Goal: Task Accomplishment & Management: Complete application form

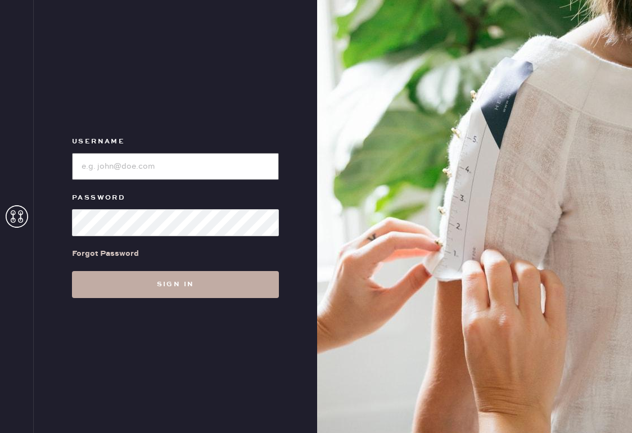
type input "reformationsouthcongress"
click at [192, 287] on button "Sign in" at bounding box center [175, 284] width 207 height 27
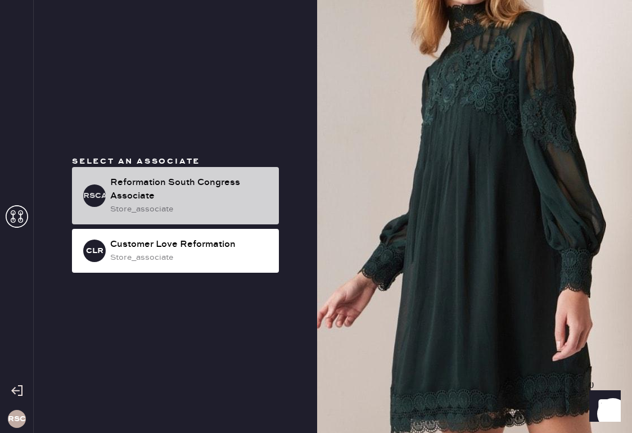
click at [227, 193] on div "Reformation South Congress Associate" at bounding box center [190, 189] width 160 height 27
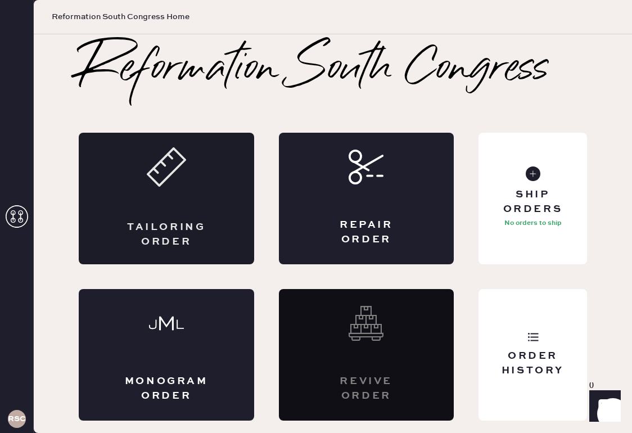
click at [187, 220] on div "Tailoring Order" at bounding box center [166, 234] width 85 height 28
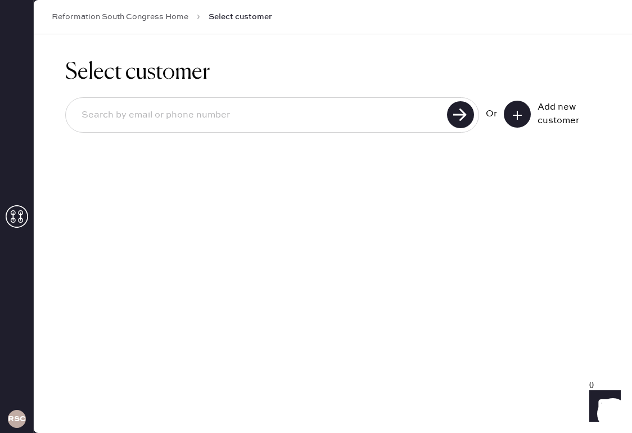
click at [274, 125] on input at bounding box center [258, 115] width 371 height 26
type input "[EMAIL_ADDRESS][DOMAIN_NAME]"
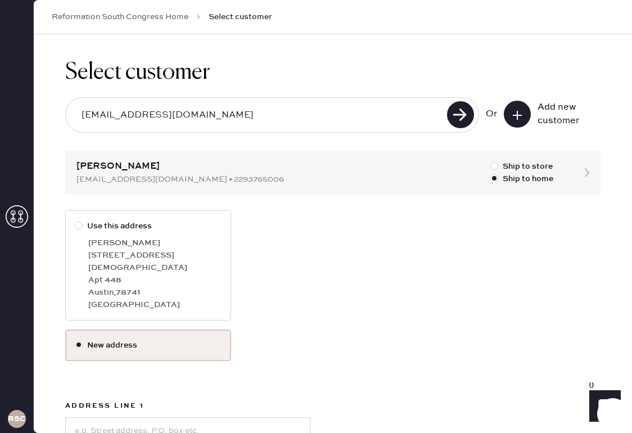
click at [180, 274] on div "Apt 448" at bounding box center [154, 280] width 133 height 12
click at [75, 220] on input "Use this address" at bounding box center [75, 220] width 1 height 1
radio input "true"
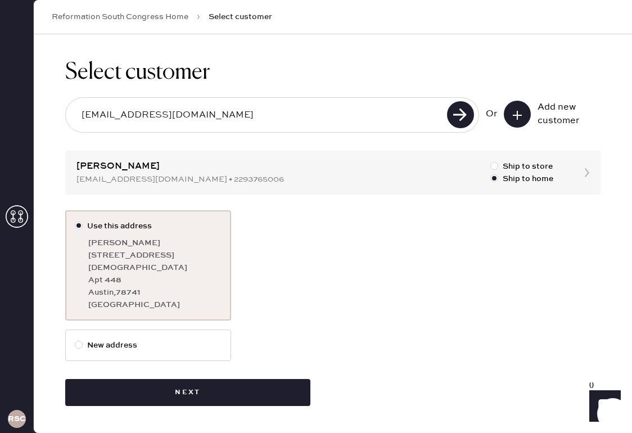
click at [397, 296] on div "Use this address [PERSON_NAME] [STREET_ADDRESS][DEMOGRAPHIC_DATA] [GEOGRAPHIC_D…" at bounding box center [332, 269] width 535 height 119
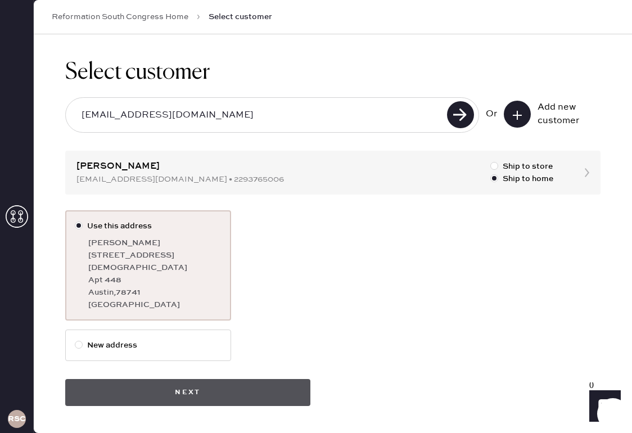
click at [186, 383] on button "Next" at bounding box center [187, 392] width 245 height 27
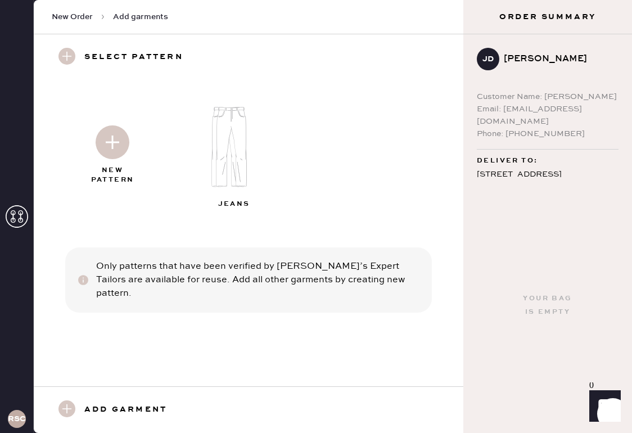
click at [116, 151] on img at bounding box center [113, 142] width 34 height 34
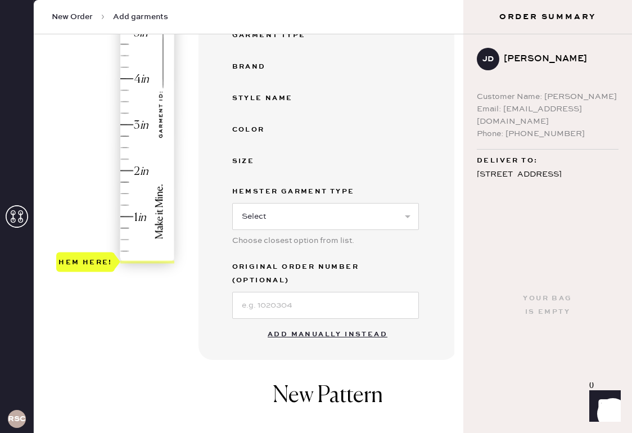
scroll to position [229, 0]
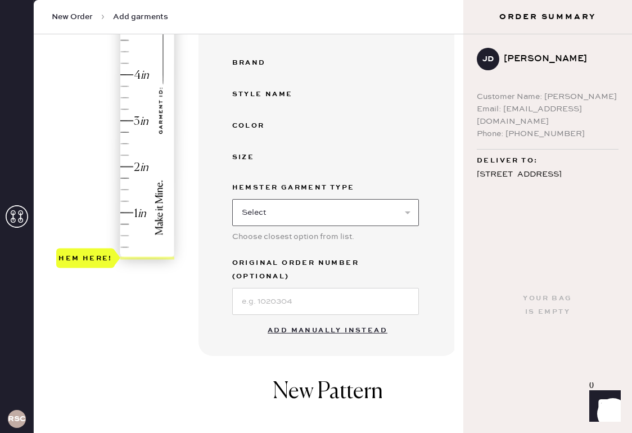
click at [269, 219] on select "Select Basic Skirt Jeans Leggings Pants Shorts Basic Sleeved Dress Basic Sleeve…" at bounding box center [325, 212] width 187 height 27
select select "2"
type input "1.25"
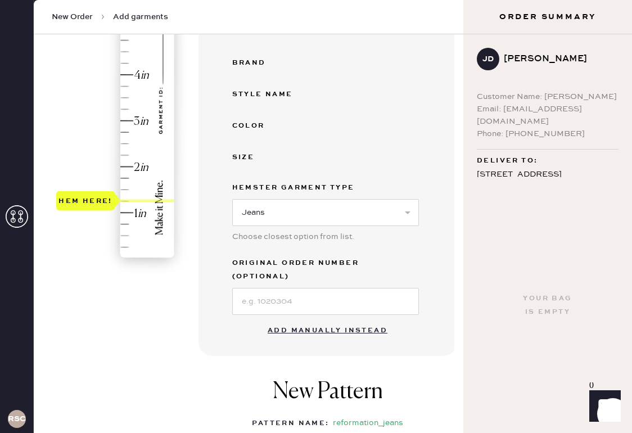
click at [124, 202] on div "Hem here!" at bounding box center [116, 98] width 120 height 332
click at [307, 319] on button "Add manually instead" at bounding box center [327, 330] width 133 height 22
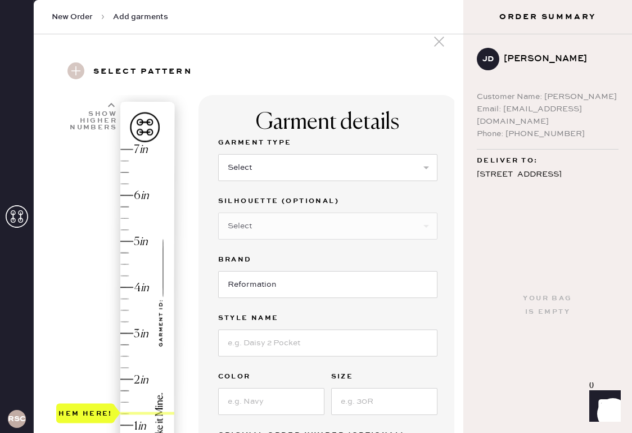
scroll to position [12, 0]
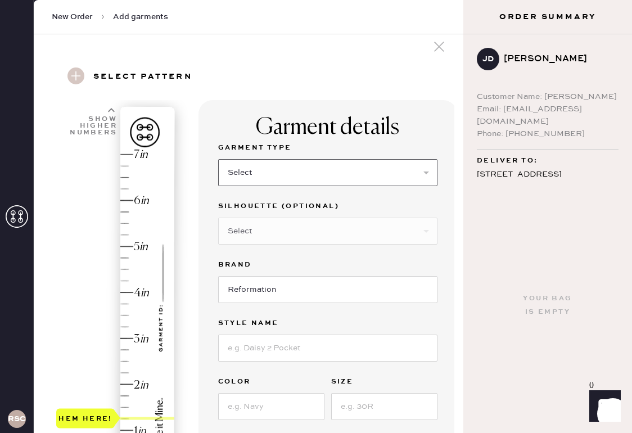
click at [259, 174] on select "Select Basic Skirt Jeans Leggings Pants Shorts Basic Sleeved Dress Basic Sleeve…" at bounding box center [327, 172] width 219 height 27
select select "2"
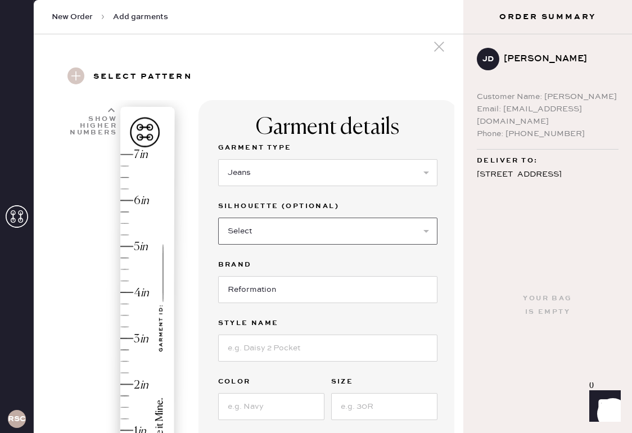
click at [275, 235] on select "Select Shorts Cropped Flare Boot Cut Straight Skinny Other" at bounding box center [327, 231] width 219 height 27
select select "5"
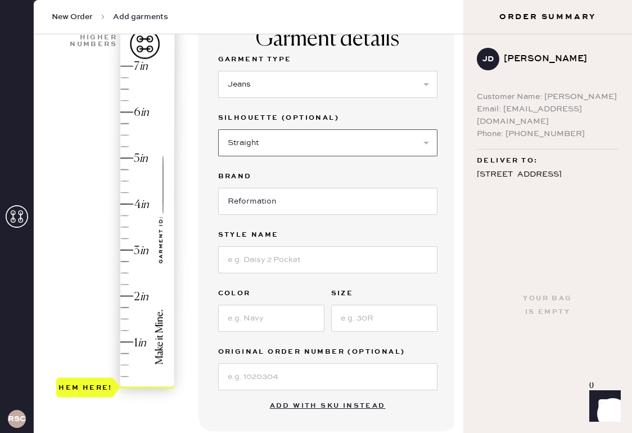
scroll to position [104, 0]
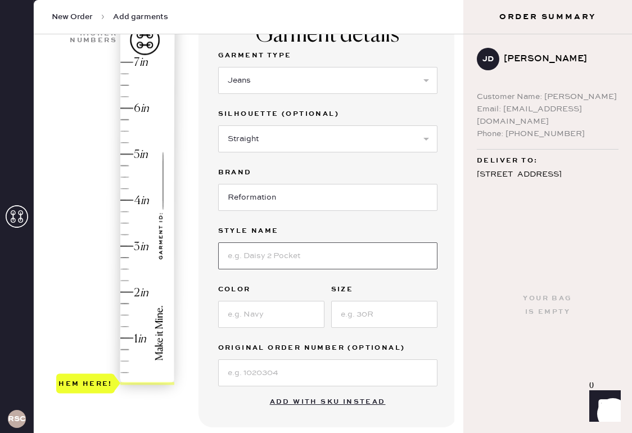
click at [256, 258] on input at bounding box center [327, 255] width 219 height 27
type input "Val 90s Mid Rise Straight Jeans"
click at [276, 318] on input at bounding box center [271, 314] width 106 height 27
type input "Shasta"
click at [369, 315] on input at bounding box center [384, 314] width 106 height 27
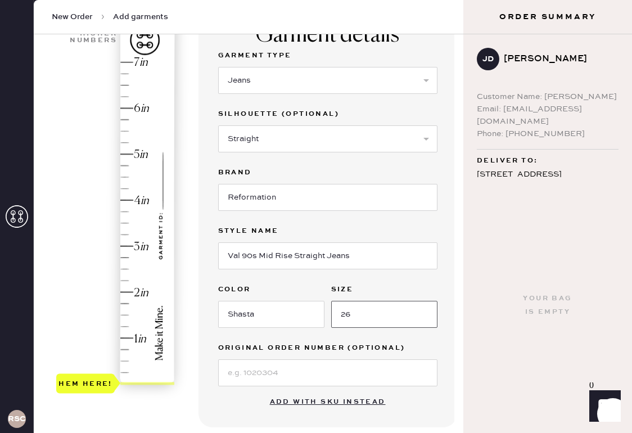
type input "26"
click at [329, 363] on input at bounding box center [327, 372] width 219 height 27
click at [468, 405] on div "Your bag is empty" at bounding box center [547, 305] width 169 height 256
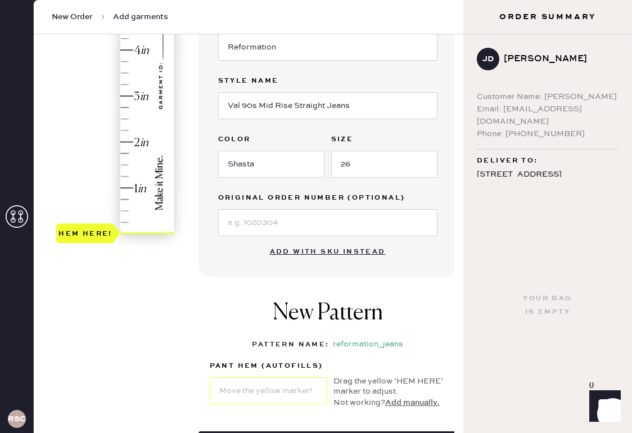
scroll to position [257, 0]
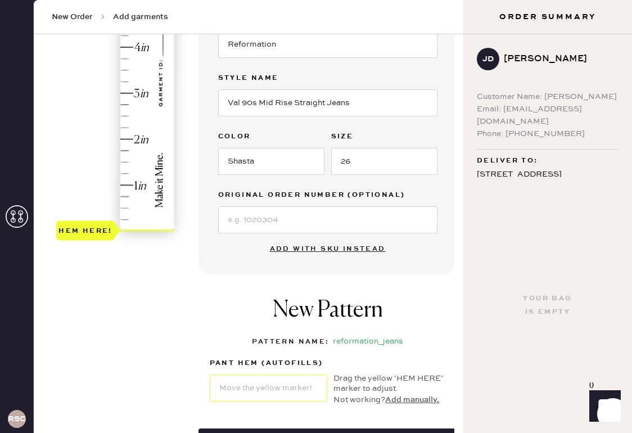
type input "1.25"
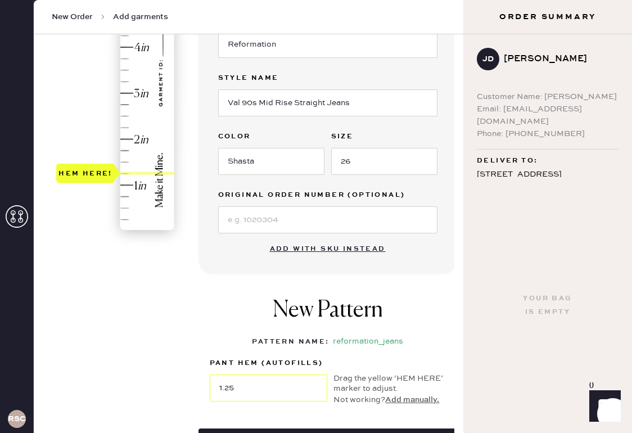
click at [125, 172] on div "Hem here!" at bounding box center [116, 70] width 120 height 332
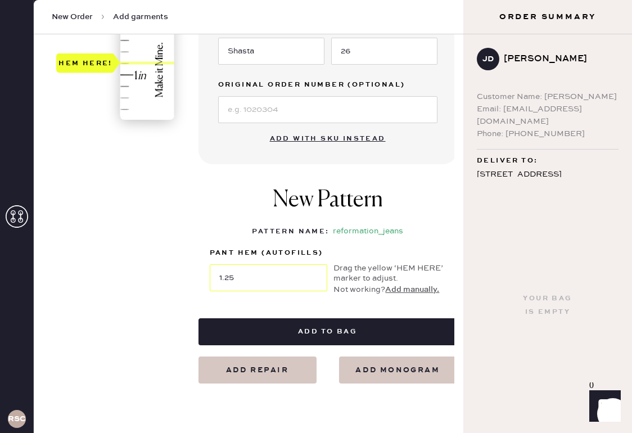
scroll to position [366, 0]
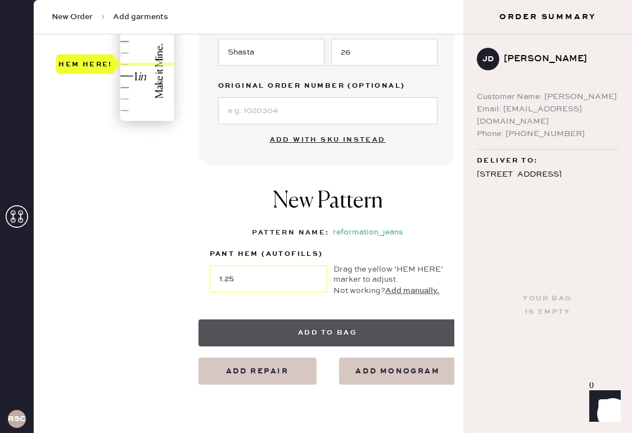
click at [328, 333] on button "Add to bag" at bounding box center [327, 332] width 259 height 27
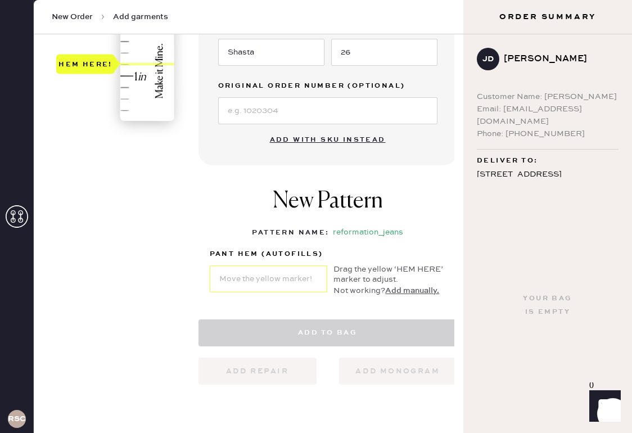
select select "2"
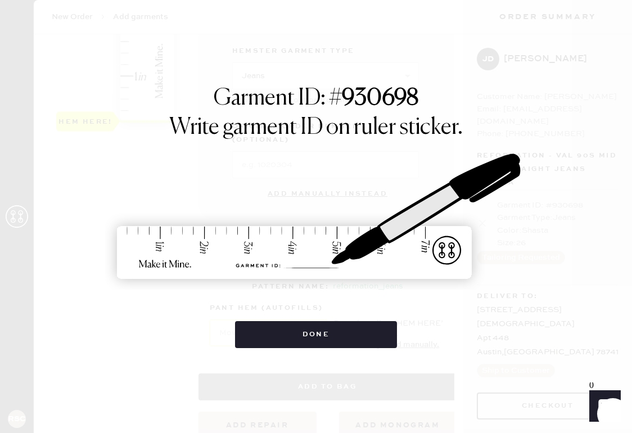
click at [328, 333] on button "Done" at bounding box center [316, 334] width 162 height 27
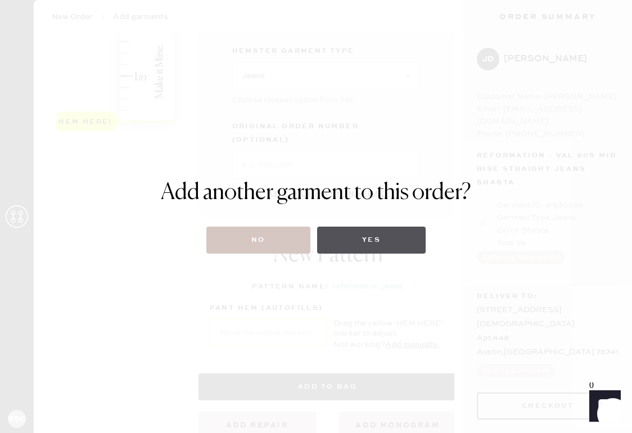
click at [355, 247] on button "Yes" at bounding box center [371, 240] width 108 height 27
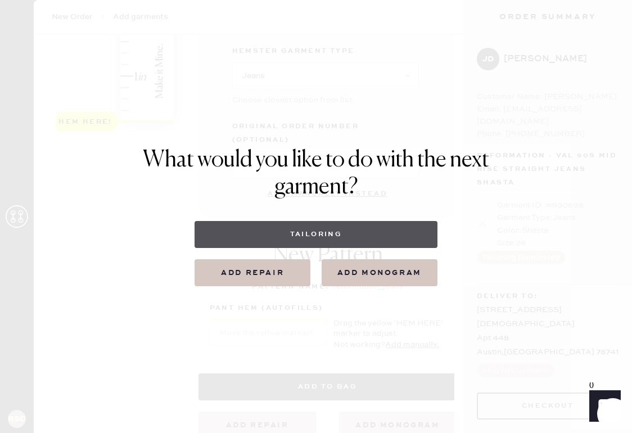
click at [312, 230] on button "Tailoring" at bounding box center [315, 234] width 242 height 27
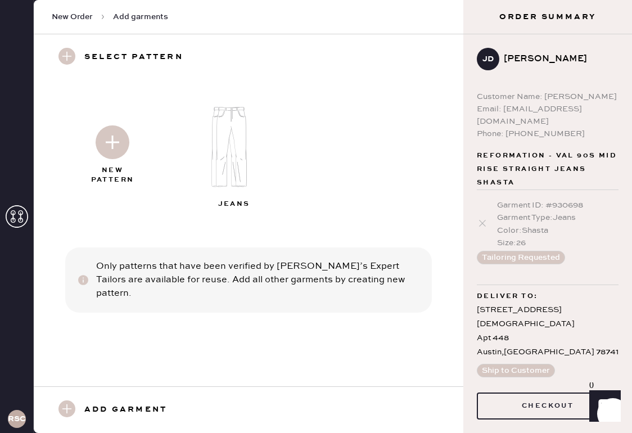
click at [235, 156] on img at bounding box center [235, 146] width 121 height 97
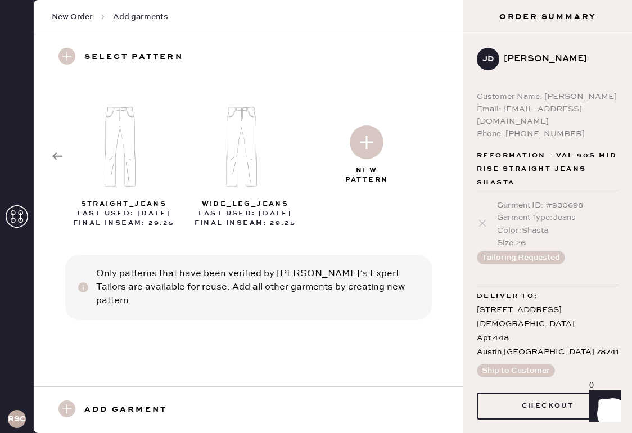
click at [354, 158] on img at bounding box center [367, 142] width 34 height 34
select select "2"
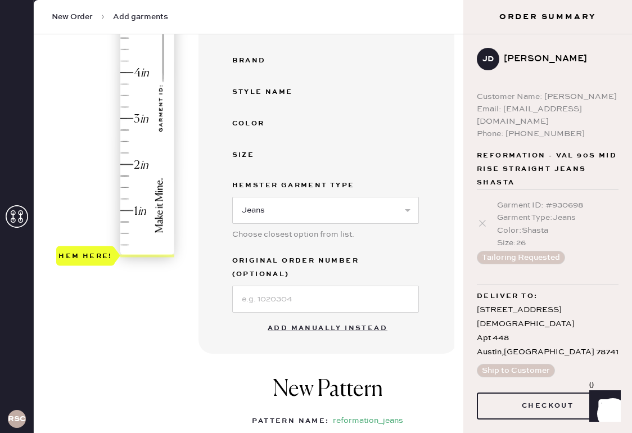
scroll to position [230, 0]
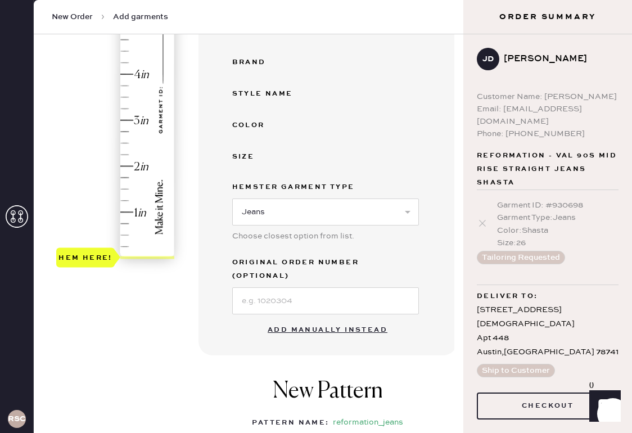
click at [297, 319] on button "Add manually instead" at bounding box center [327, 330] width 133 height 22
select select "2"
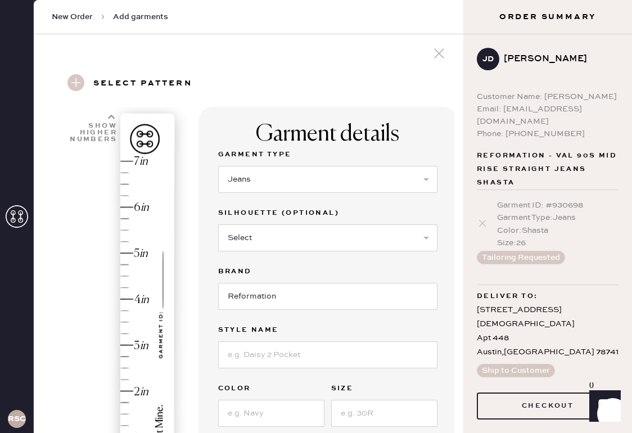
scroll to position [0, 0]
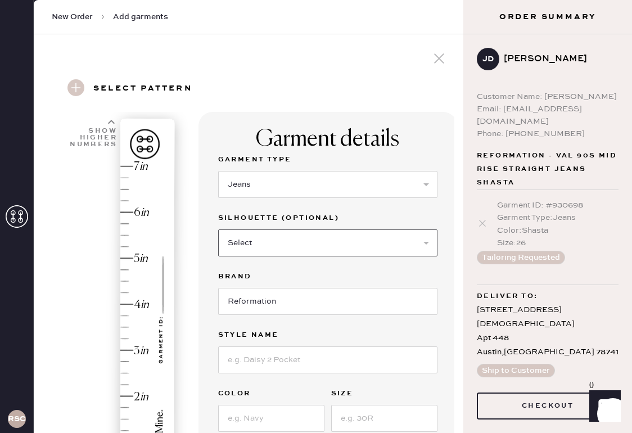
click at [293, 237] on select "Select Shorts Cropped Flare Boot Cut Straight Skinny Other" at bounding box center [327, 242] width 219 height 27
select select "other"
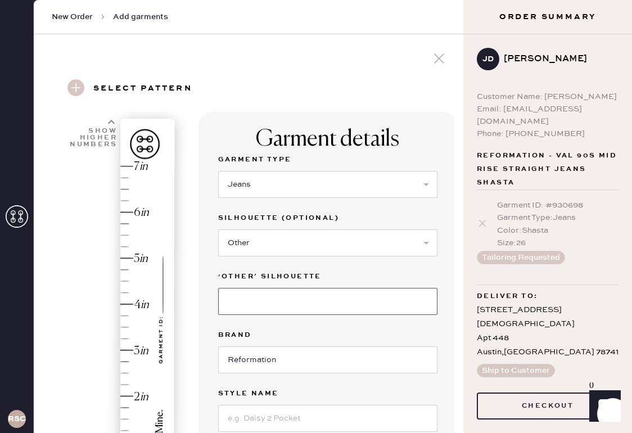
click at [271, 297] on input at bounding box center [327, 301] width 219 height 27
type input "Wide Leg"
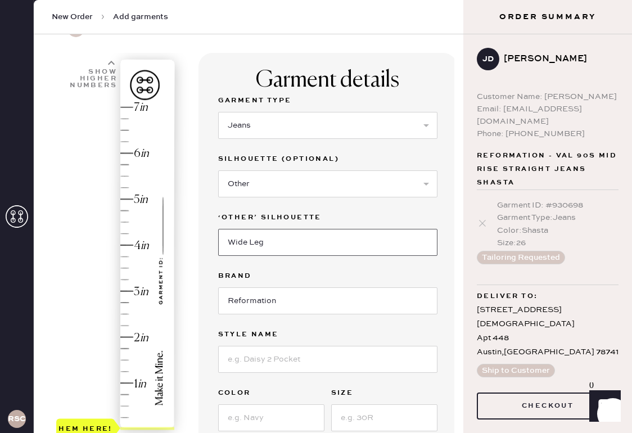
scroll to position [77, 0]
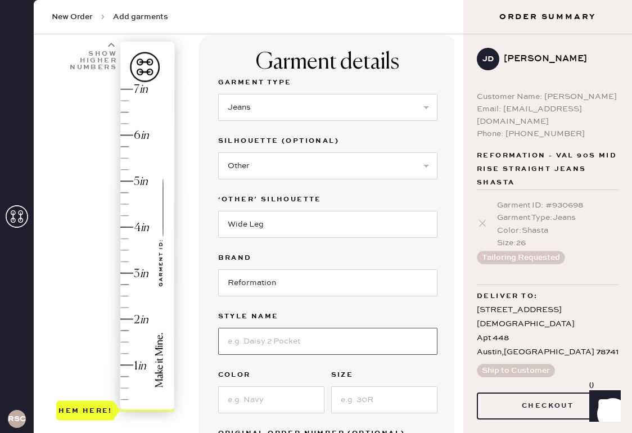
click at [293, 341] on input at bounding box center [327, 341] width 219 height 27
type input "[PERSON_NAME] Super Stretch Low Rise Wide Leg [PERSON_NAME]"
click at [276, 397] on input at bounding box center [271, 399] width 106 height 27
type input "Damona"
click at [368, 405] on input at bounding box center [384, 399] width 106 height 27
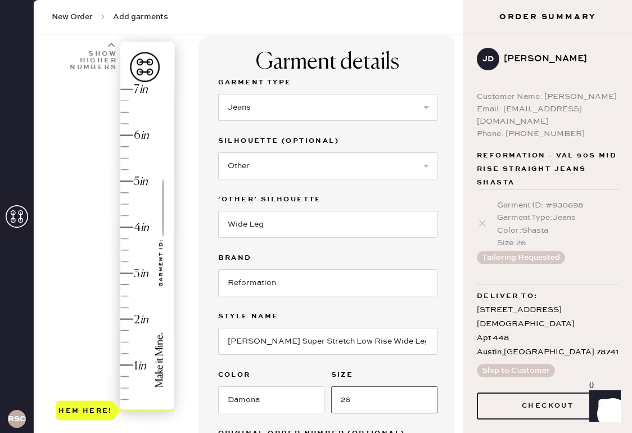
type input "26"
click at [424, 380] on label "Size" at bounding box center [384, 374] width 106 height 13
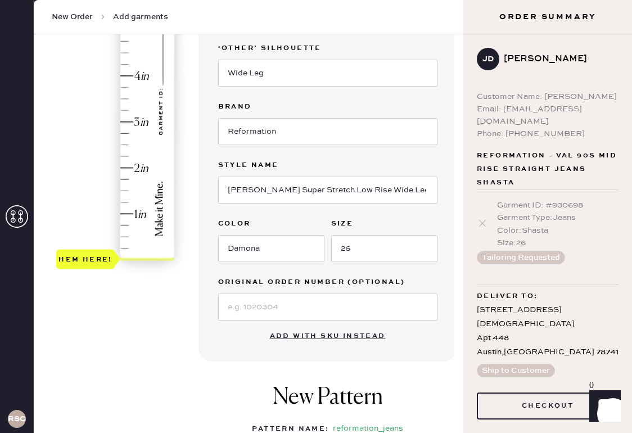
scroll to position [245, 0]
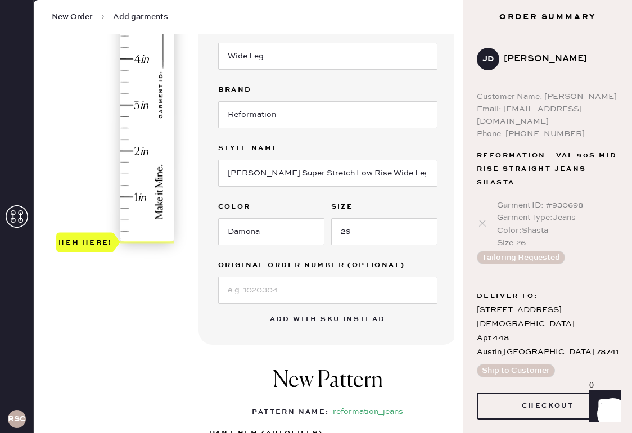
type input "3"
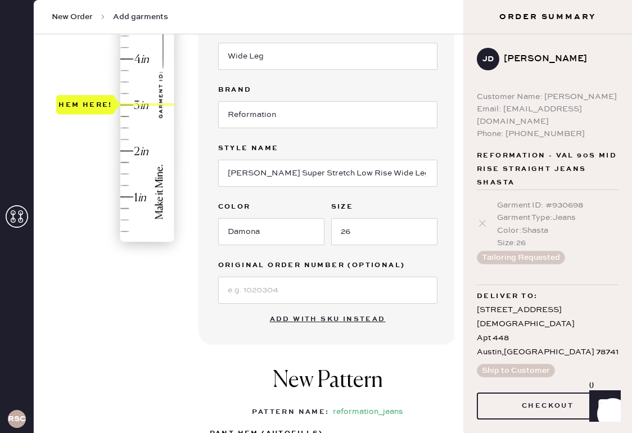
click at [127, 105] on div "Hem here!" at bounding box center [116, 82] width 120 height 332
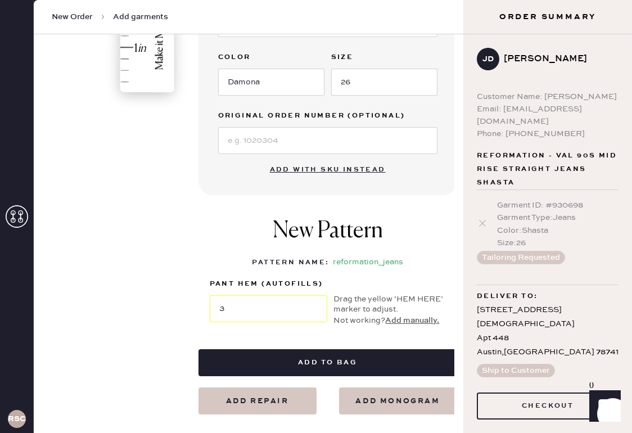
scroll to position [397, 0]
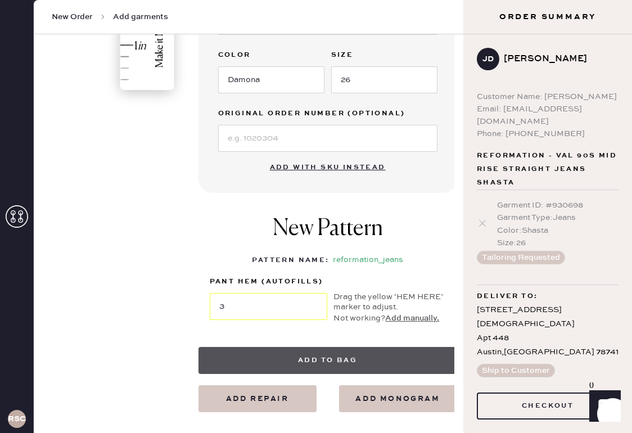
click at [336, 363] on button "Add to bag" at bounding box center [327, 360] width 259 height 27
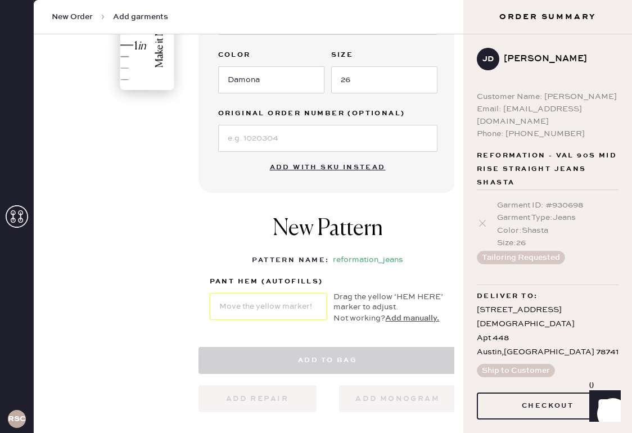
select select "2"
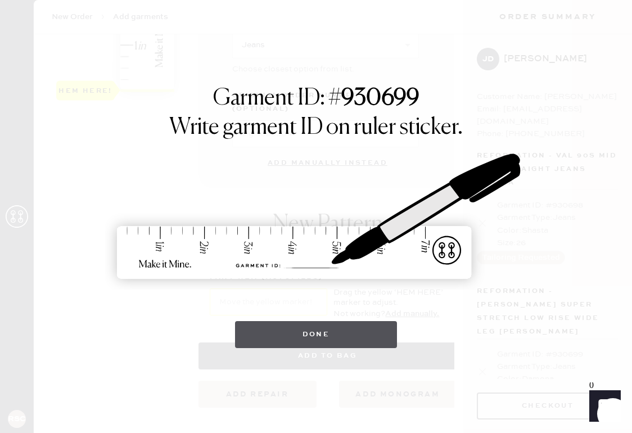
click at [306, 334] on button "Done" at bounding box center [316, 334] width 162 height 27
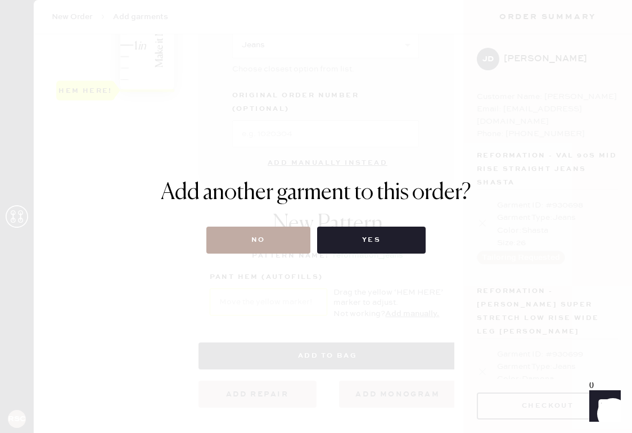
click at [283, 244] on button "No" at bounding box center [258, 240] width 104 height 27
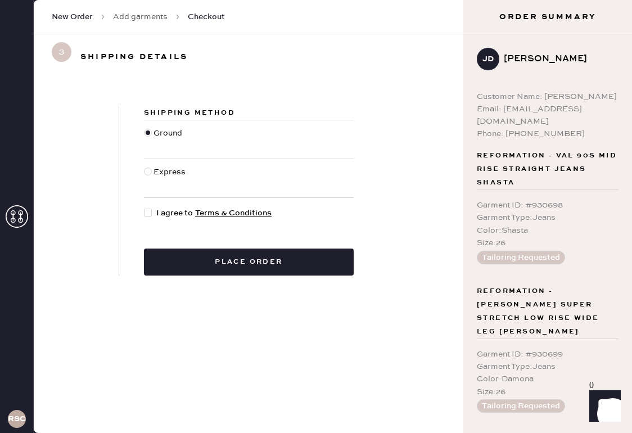
click at [155, 212] on div at bounding box center [150, 213] width 12 height 12
click at [144, 207] on input "I agree to Terms & Conditions" at bounding box center [144, 207] width 1 height 1
checkbox input "true"
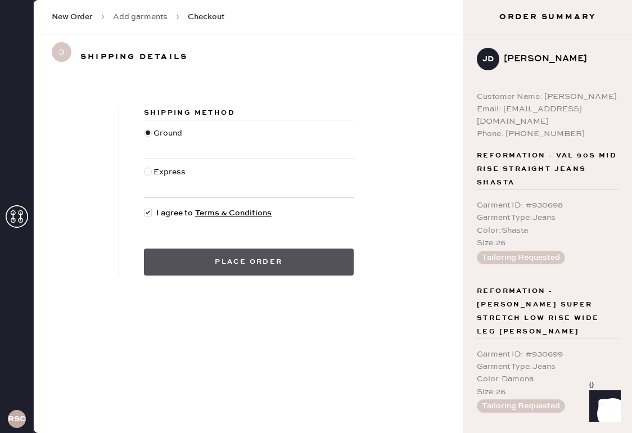
click at [252, 268] on button "Place order" at bounding box center [249, 261] width 210 height 27
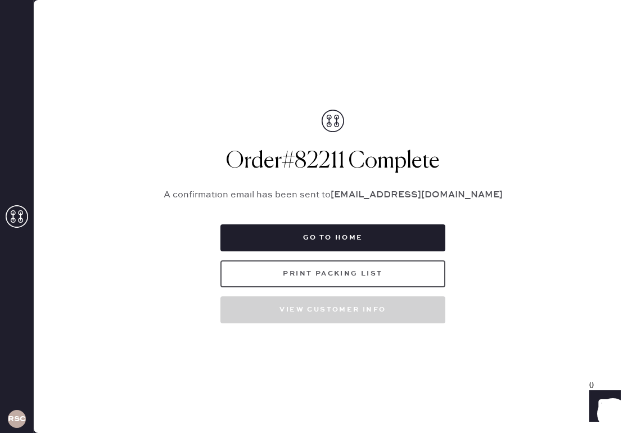
click at [359, 278] on button "Print Packing List" at bounding box center [332, 273] width 225 height 27
